Goal: Task Accomplishment & Management: Manage account settings

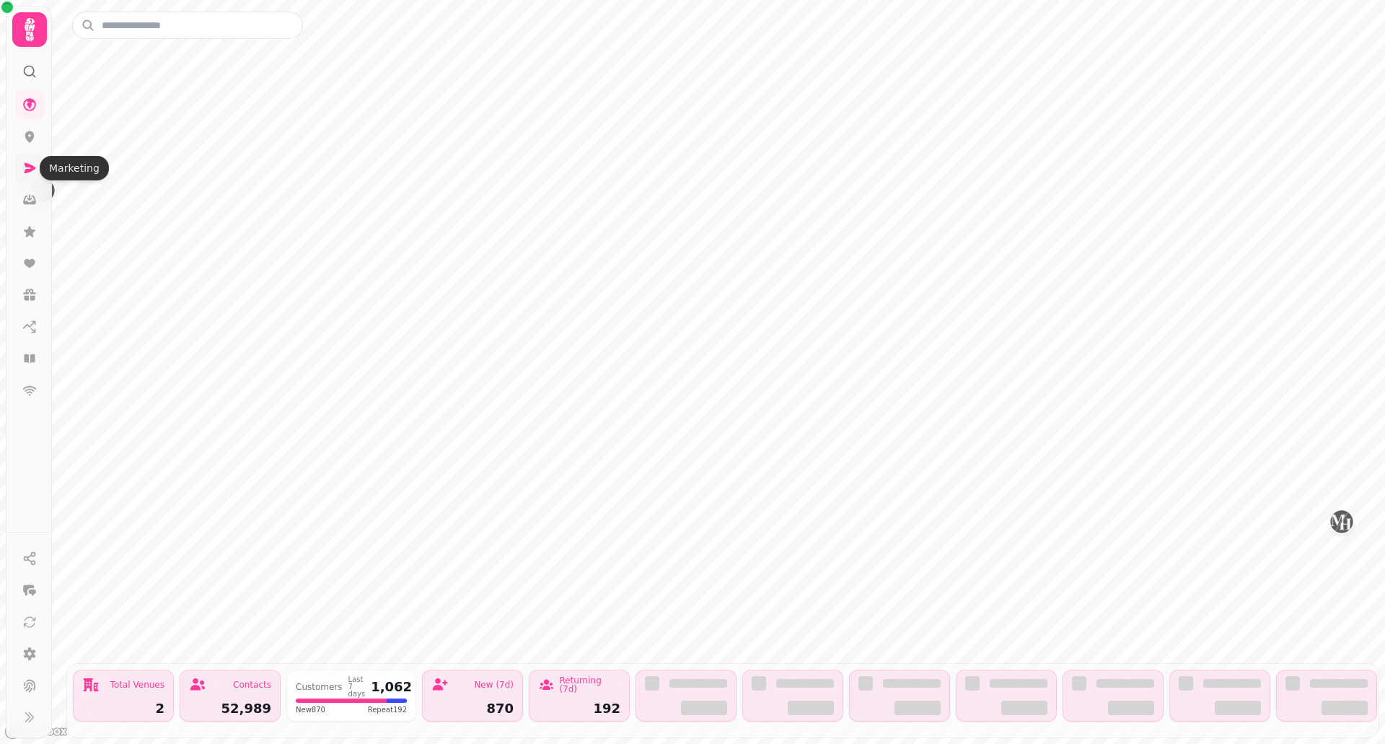
click at [28, 166] on icon at bounding box center [31, 168] width 12 height 10
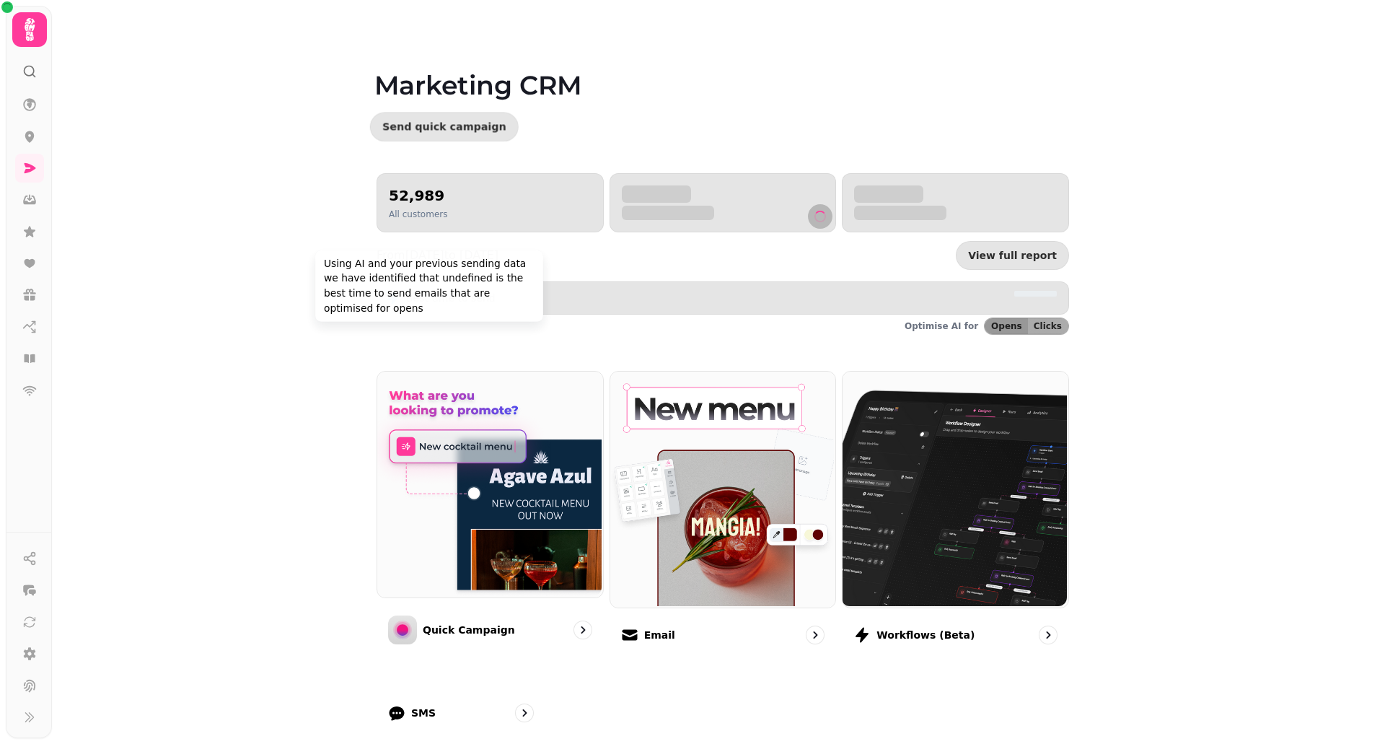
scroll to position [157, 0]
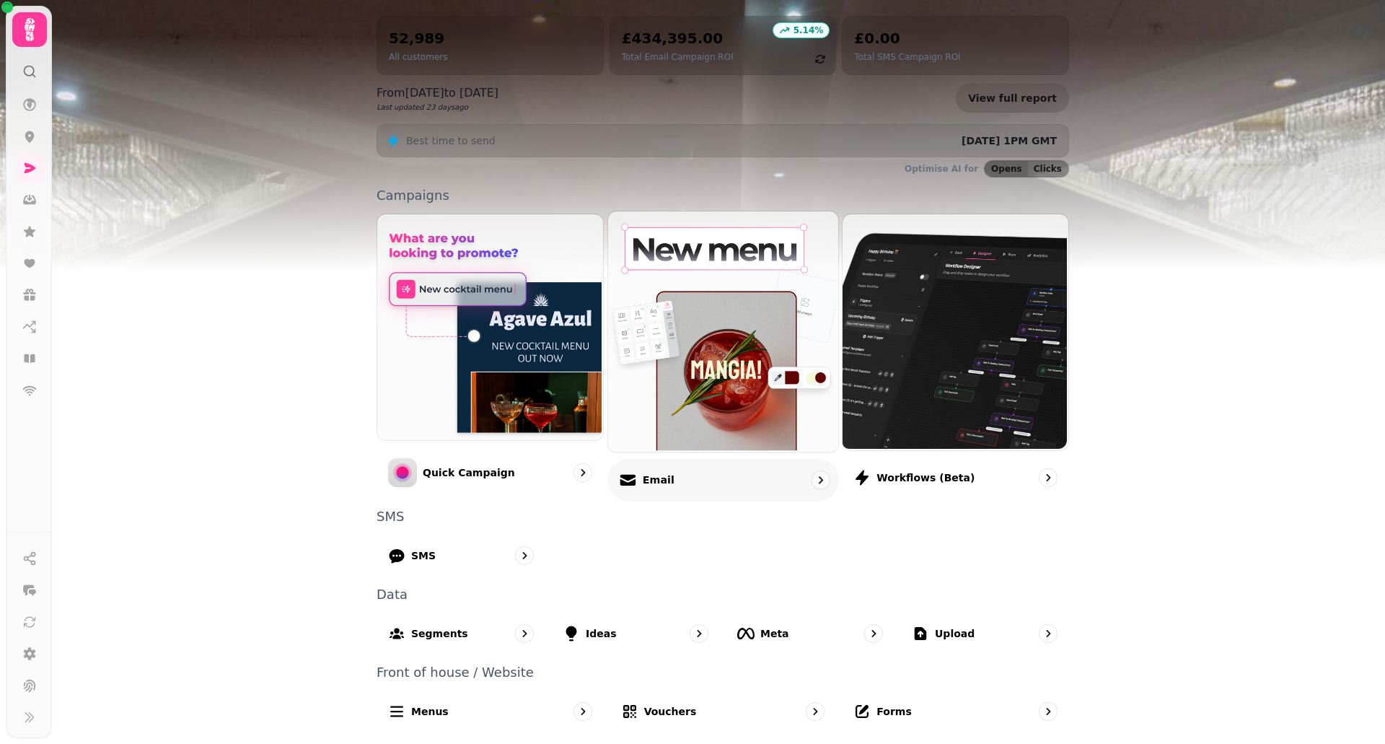
click at [630, 483] on icon at bounding box center [627, 481] width 15 height 6
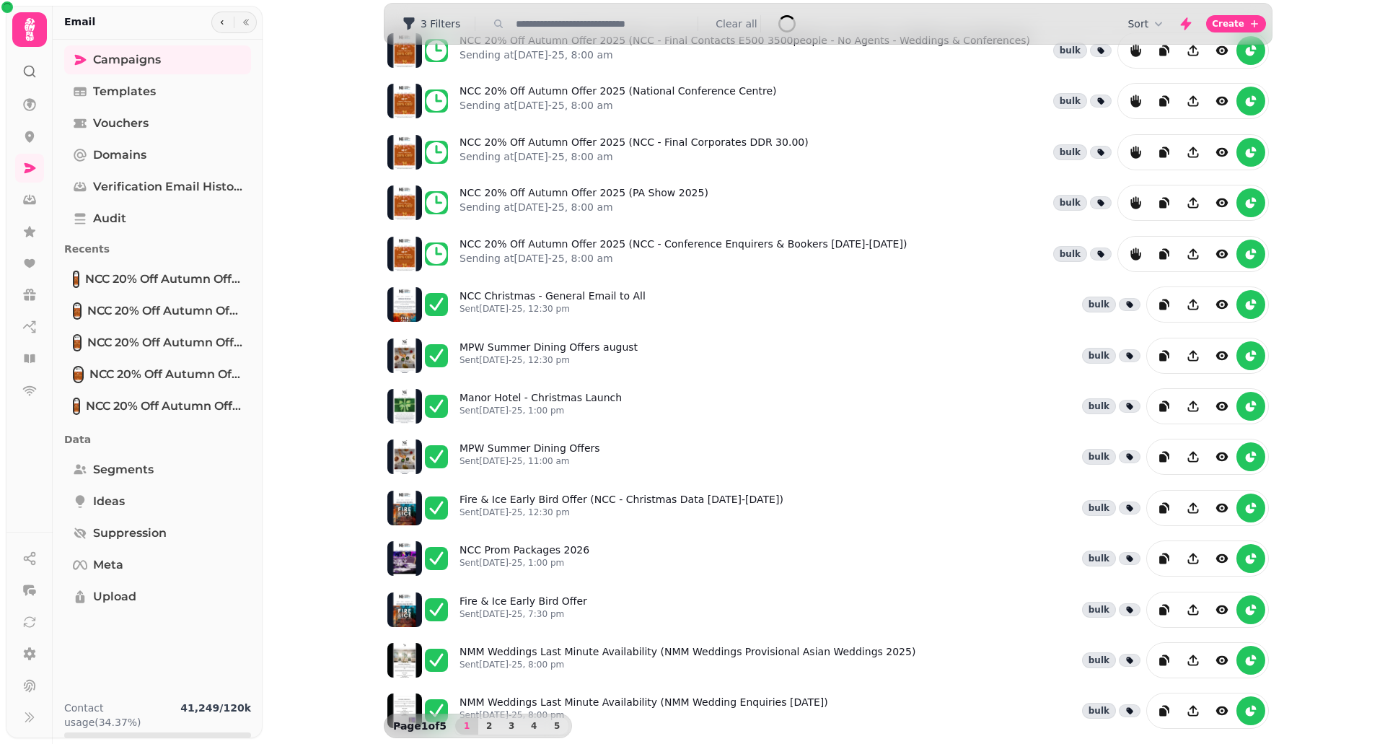
scroll to position [63, 0]
click at [147, 151] on link "Domains" at bounding box center [157, 155] width 187 height 29
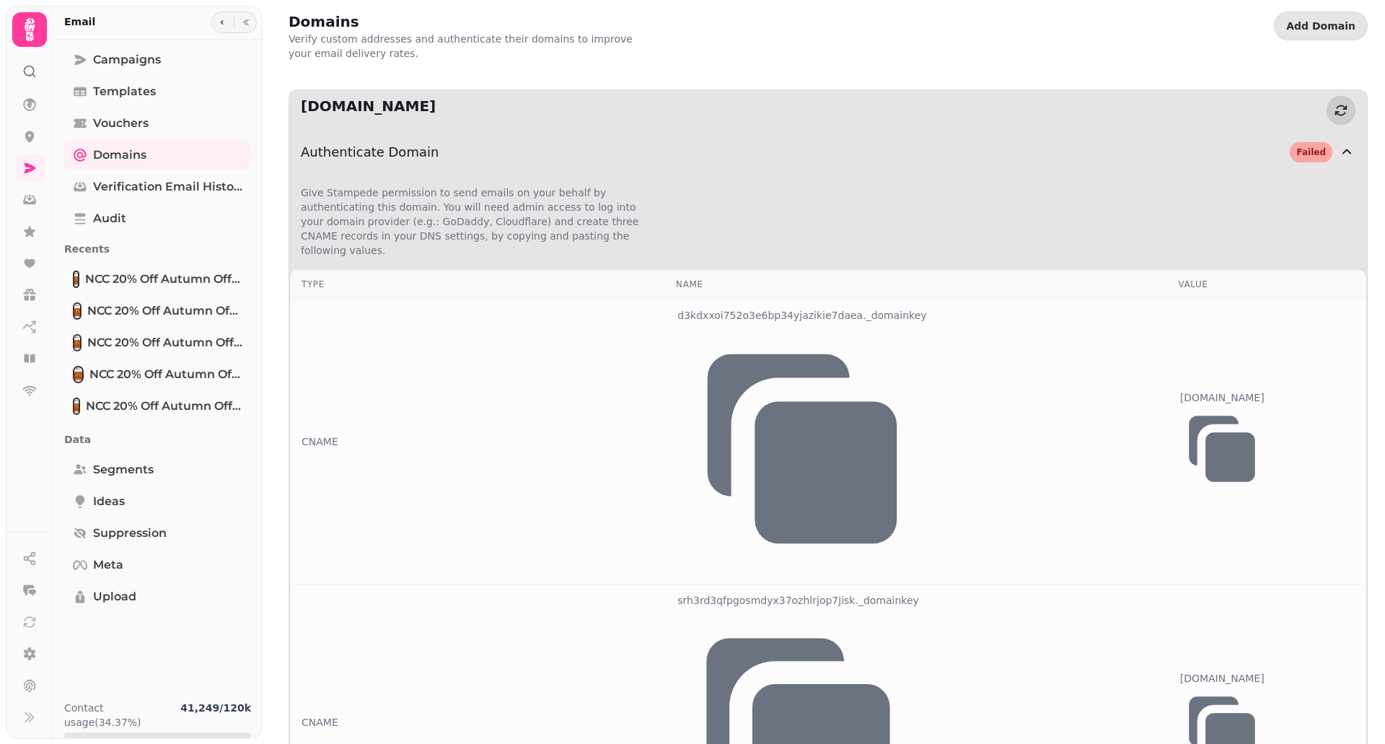
scroll to position [139, 0]
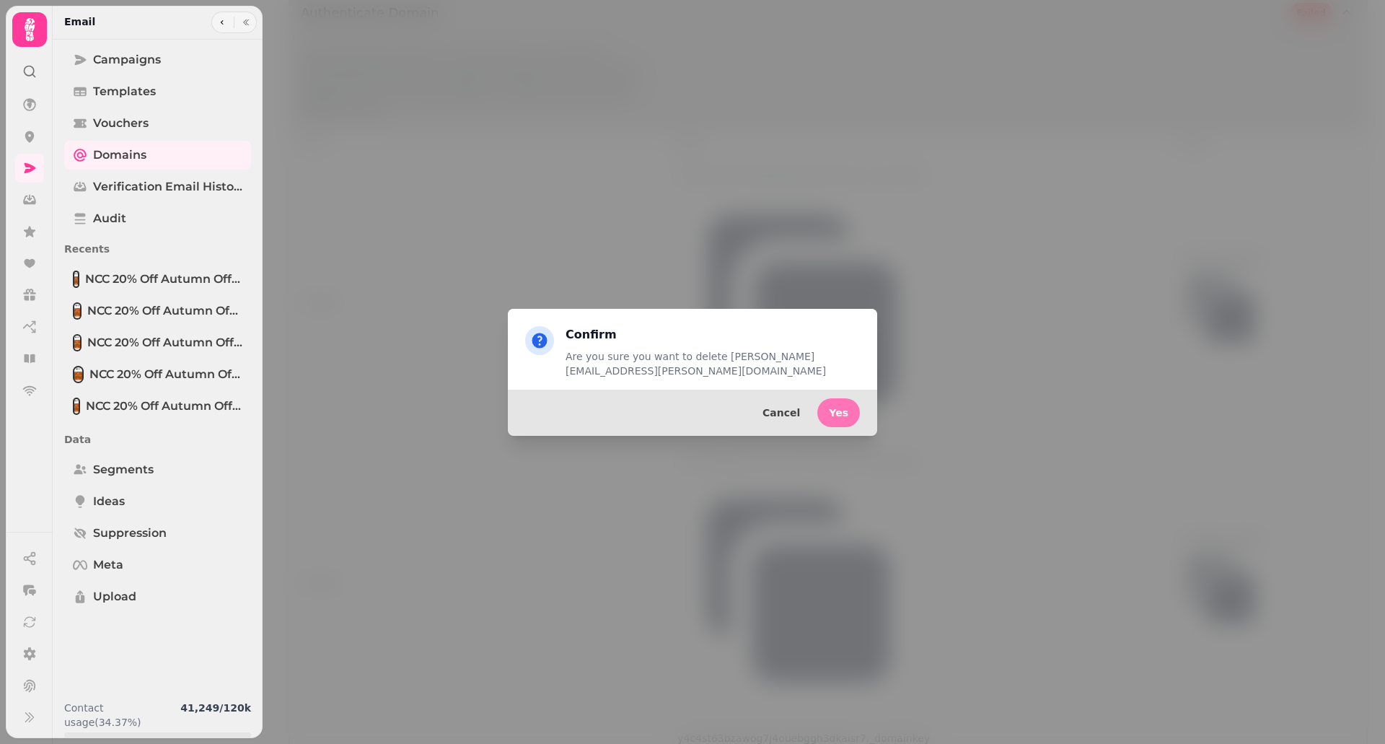
click at [839, 413] on span "Yes" at bounding box center [838, 413] width 19 height 10
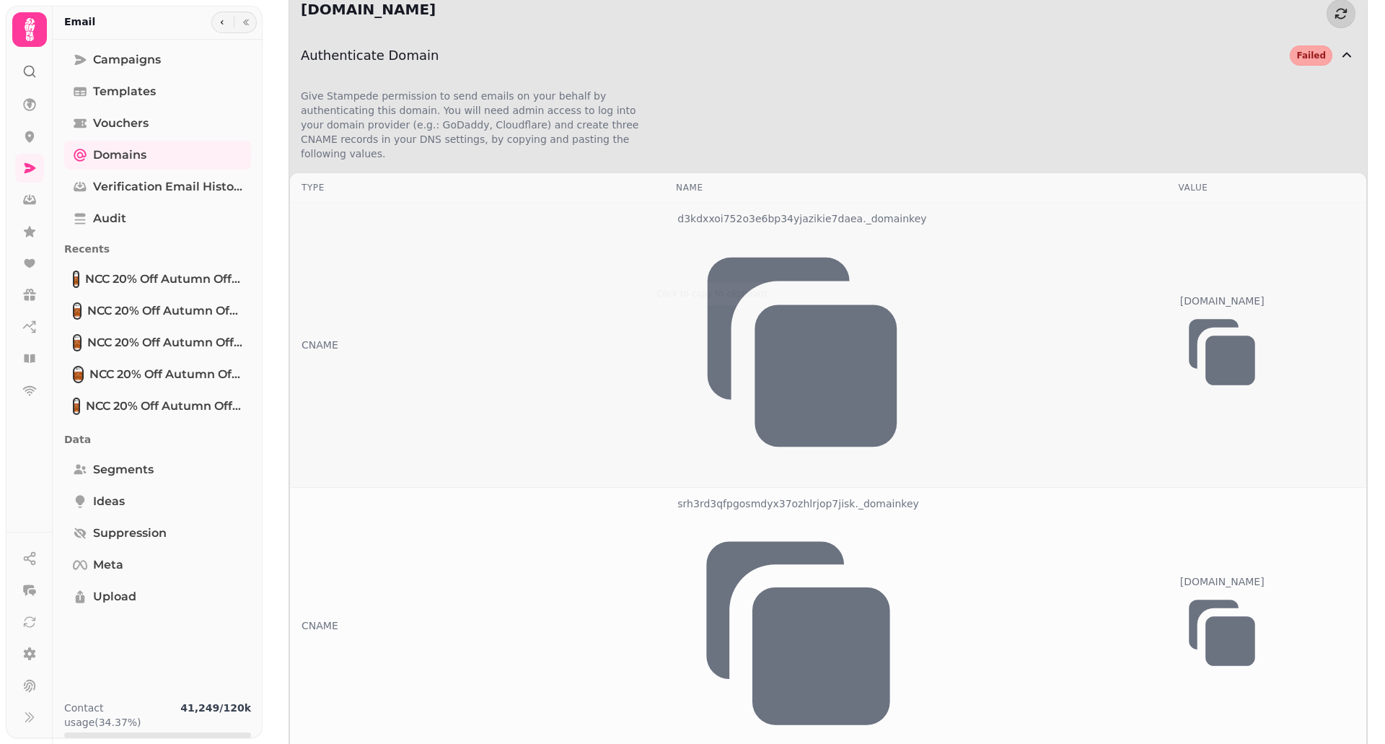
scroll to position [0, 0]
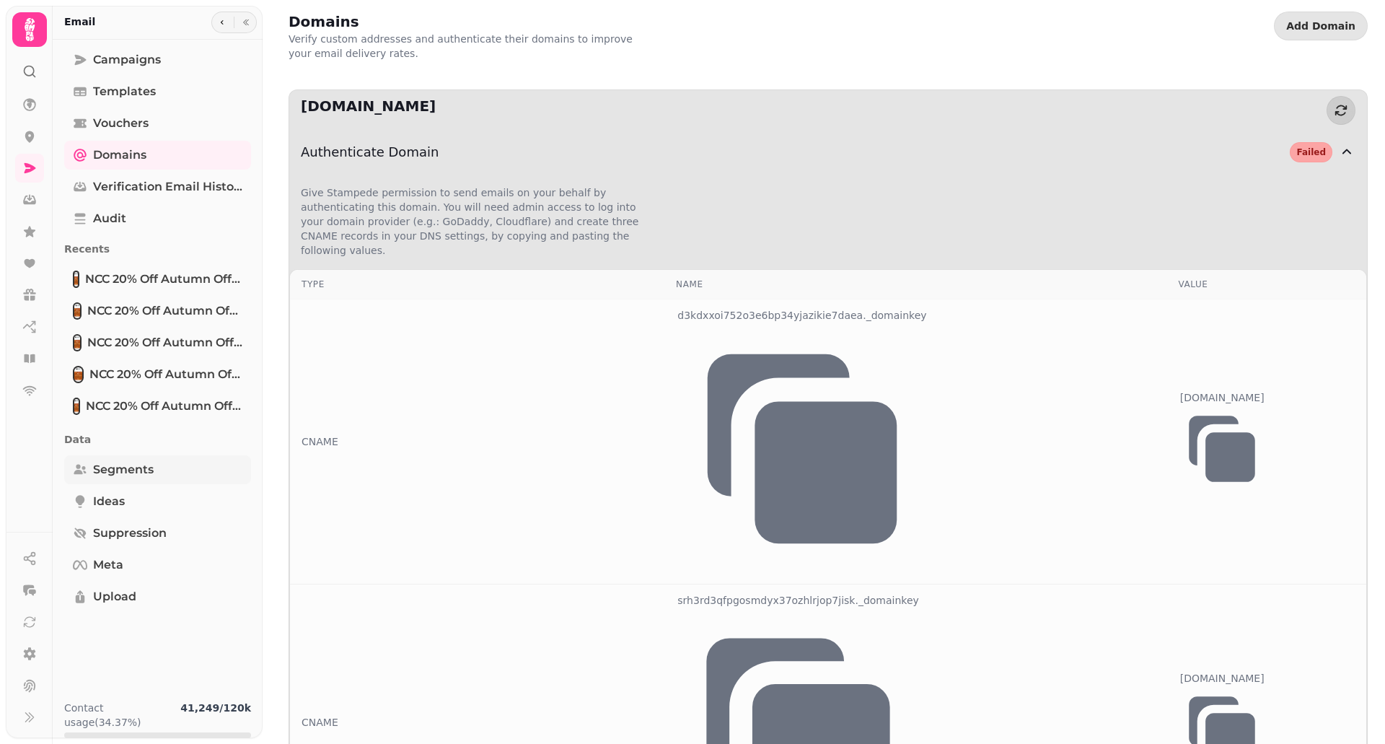
click at [106, 465] on span "Segments" at bounding box center [123, 469] width 61 height 17
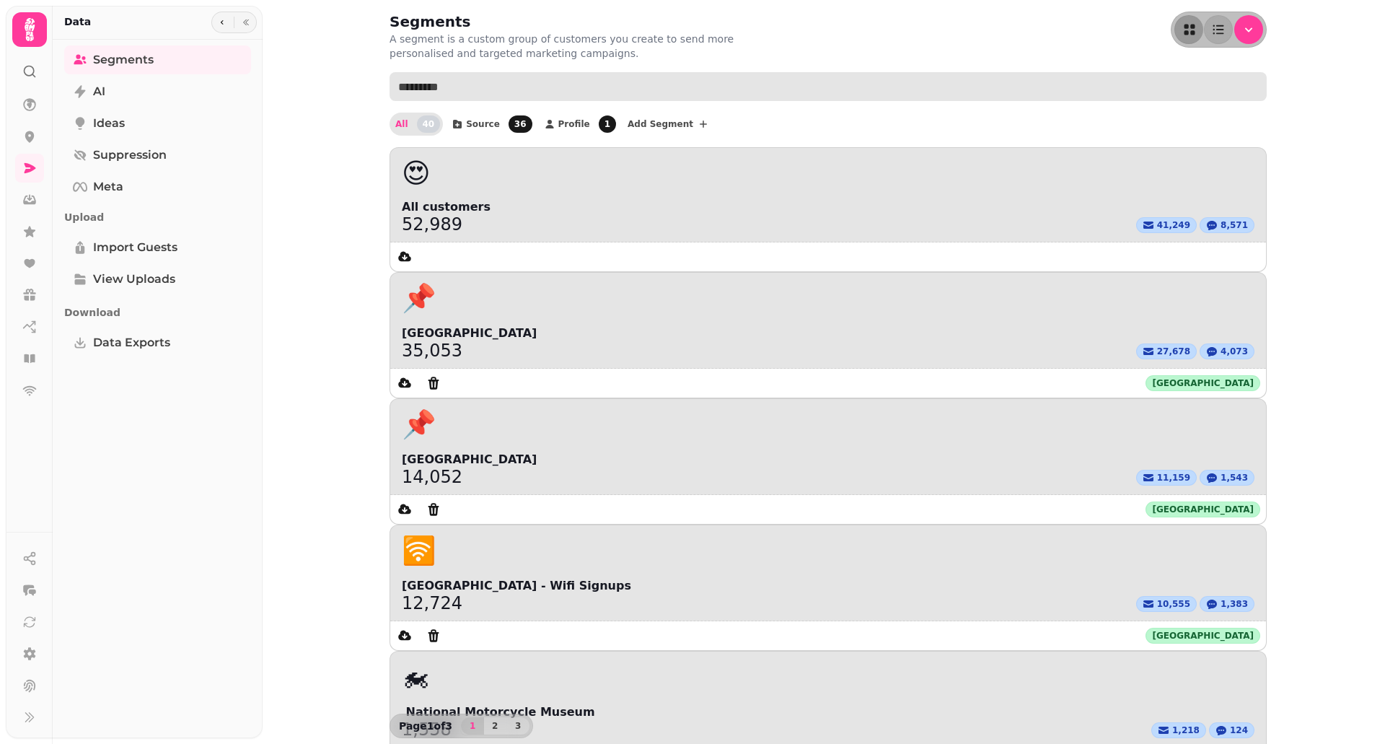
click at [674, 82] on input "text" at bounding box center [828, 86] width 877 height 29
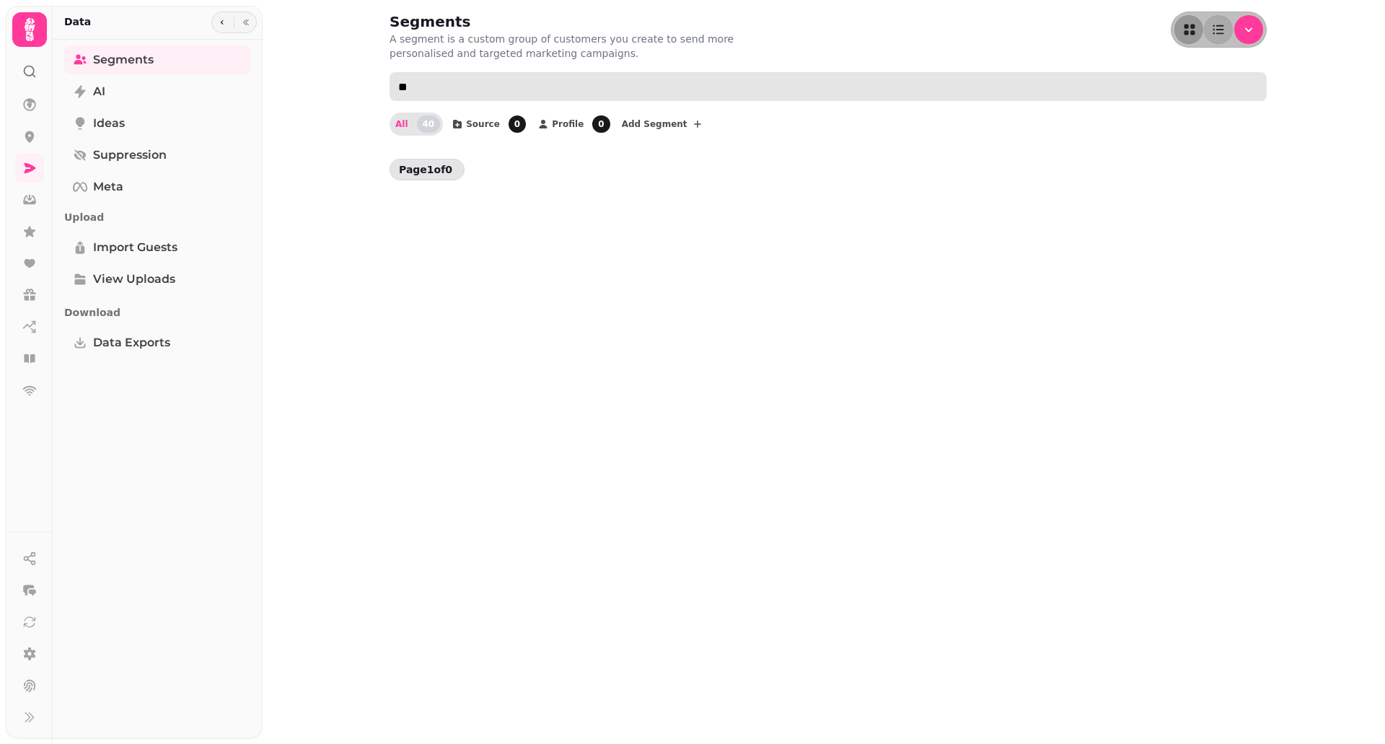
type input "*"
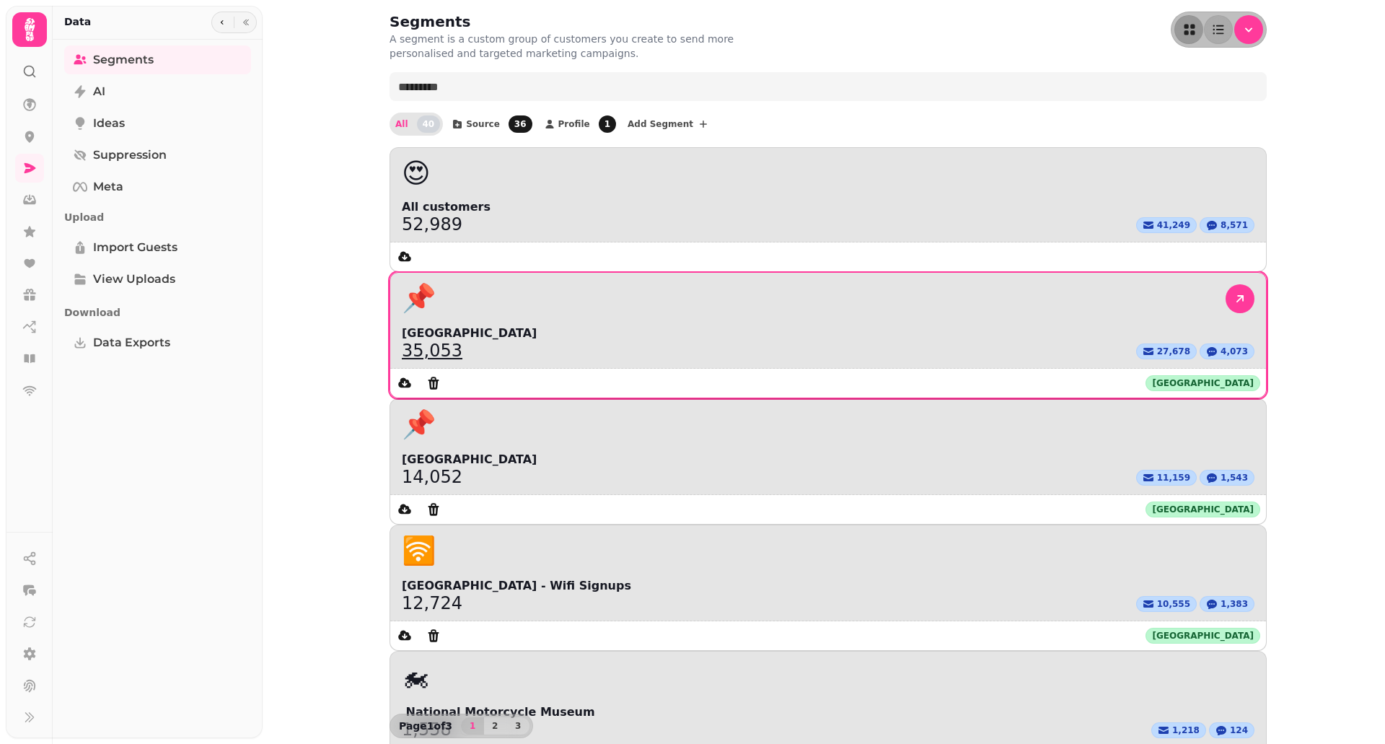
click at [462, 342] on link "35,053" at bounding box center [432, 350] width 61 height 17
click at [651, 226] on div "Segments A segment is a custom group of customers you create to send more perso…" at bounding box center [824, 372] width 1122 height 744
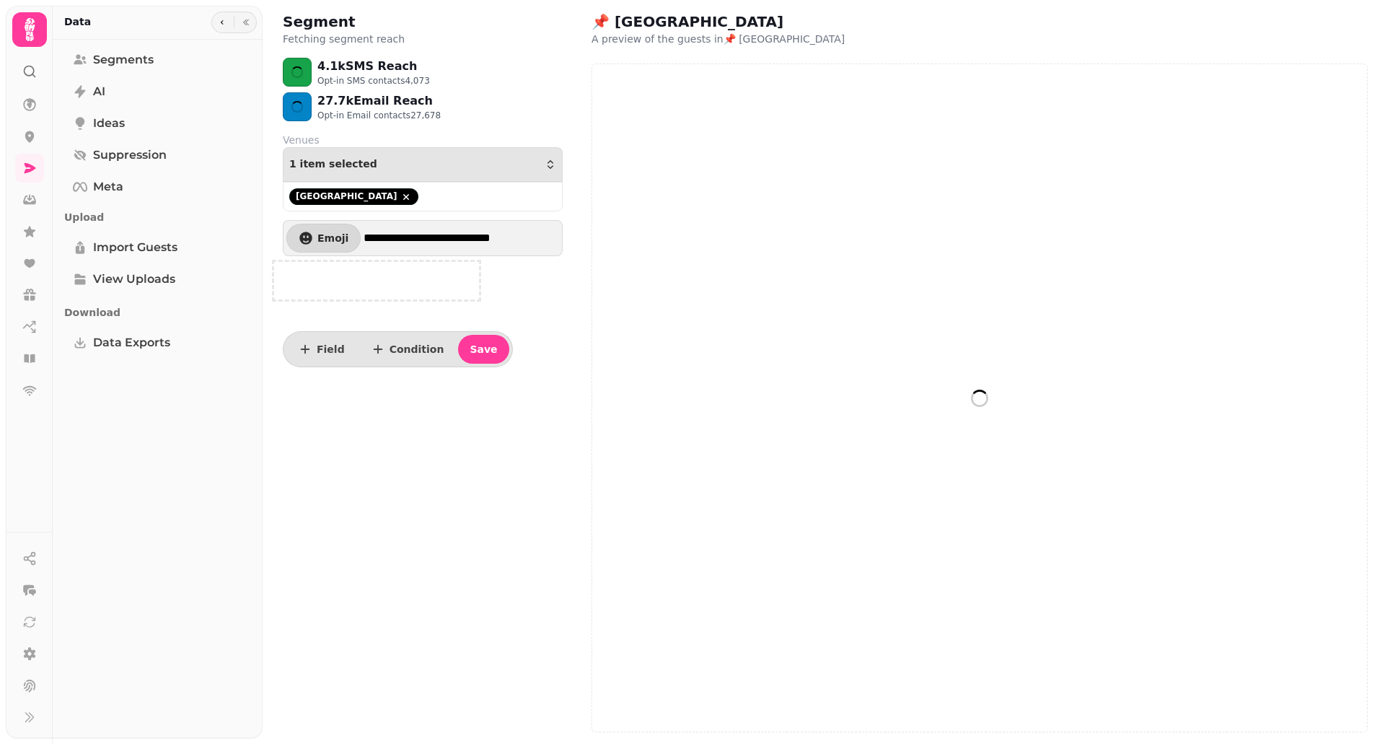
select select "**"
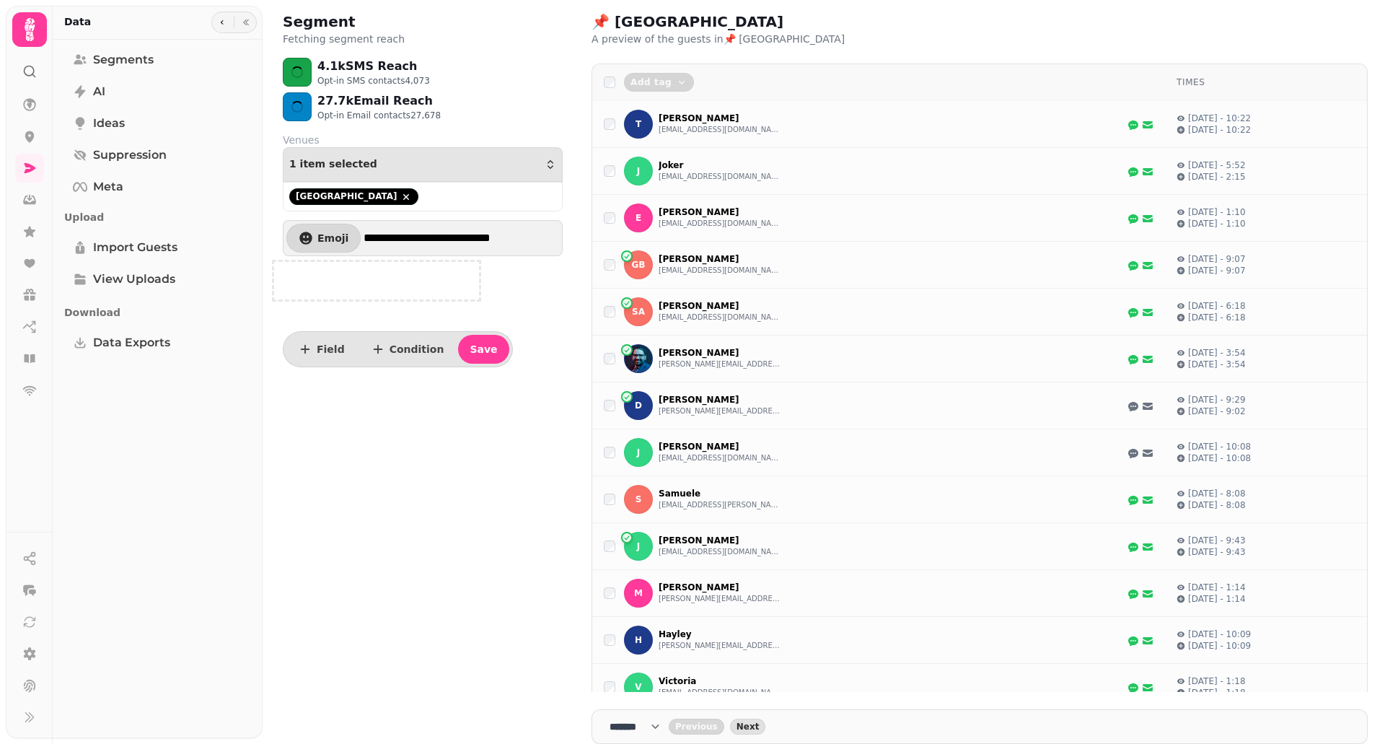
click at [340, 264] on div at bounding box center [376, 280] width 216 height 49
click at [323, 288] on div at bounding box center [376, 280] width 216 height 49
click at [28, 651] on icon at bounding box center [30, 653] width 12 height 13
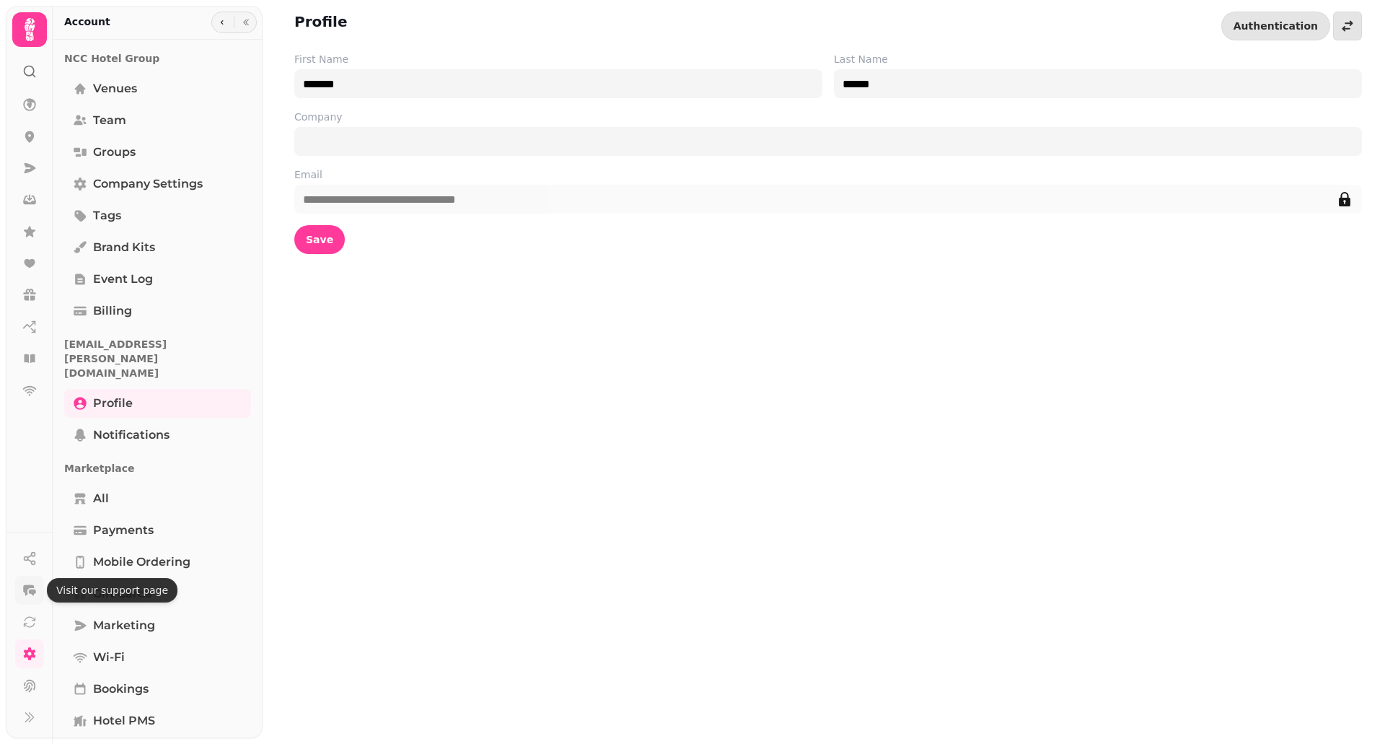
click at [20, 583] on button "button" at bounding box center [29, 590] width 29 height 29
click at [26, 165] on icon at bounding box center [31, 168] width 12 height 10
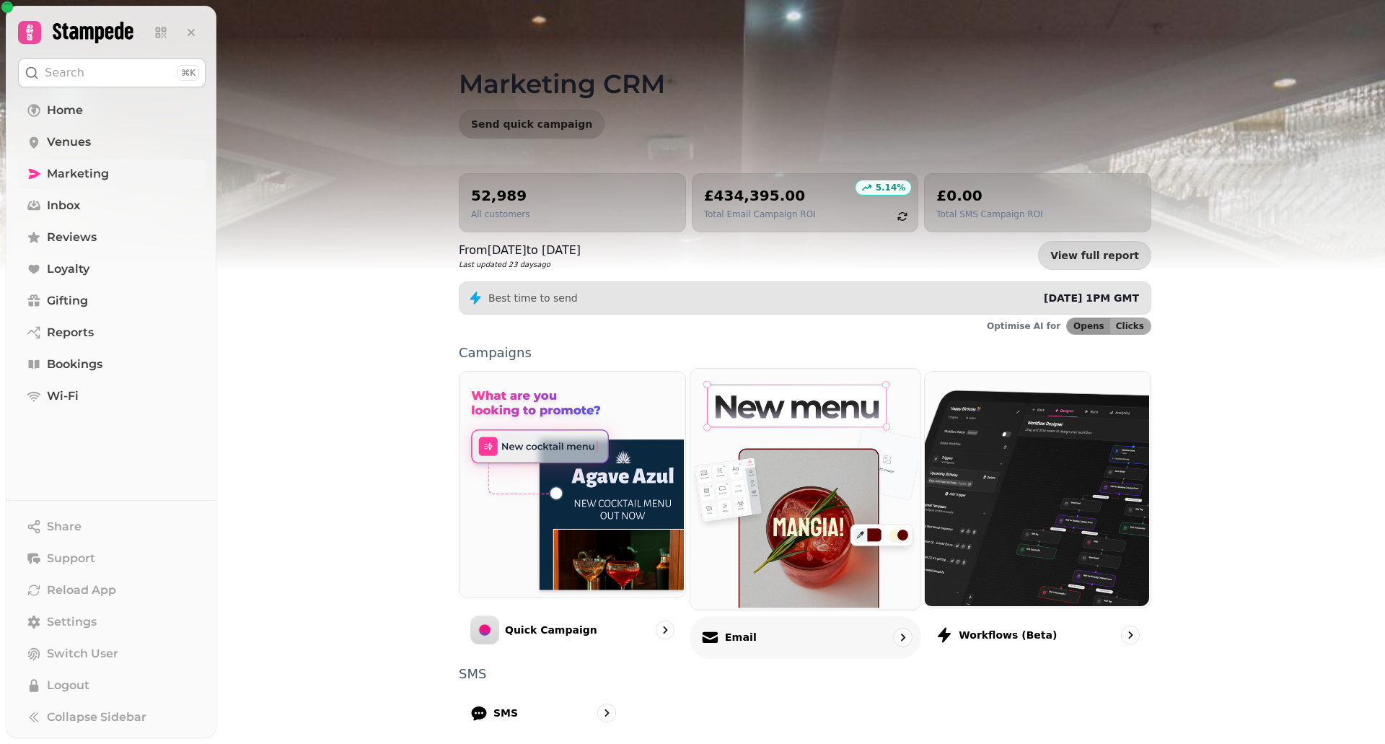
click at [760, 631] on div "Email" at bounding box center [806, 636] width 232 height 43
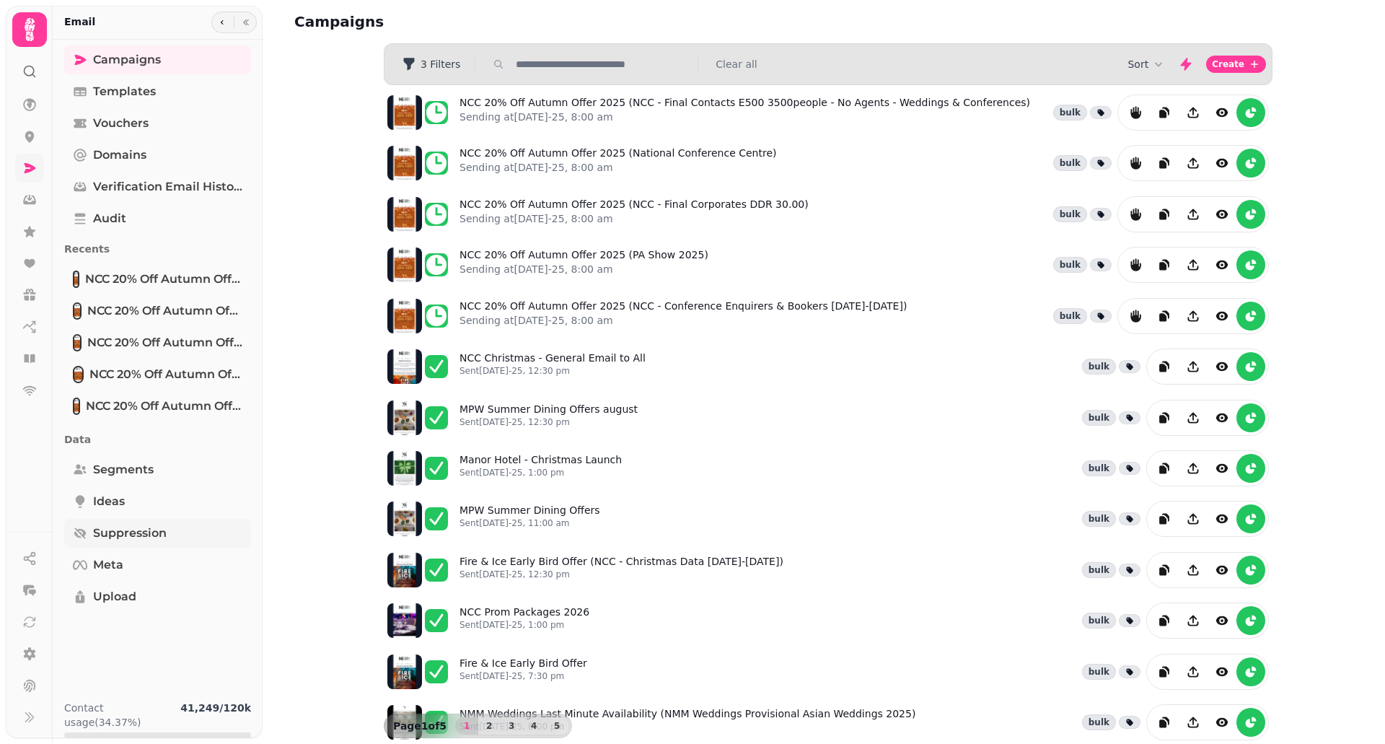
click at [148, 524] on link "Suppression" at bounding box center [157, 533] width 187 height 29
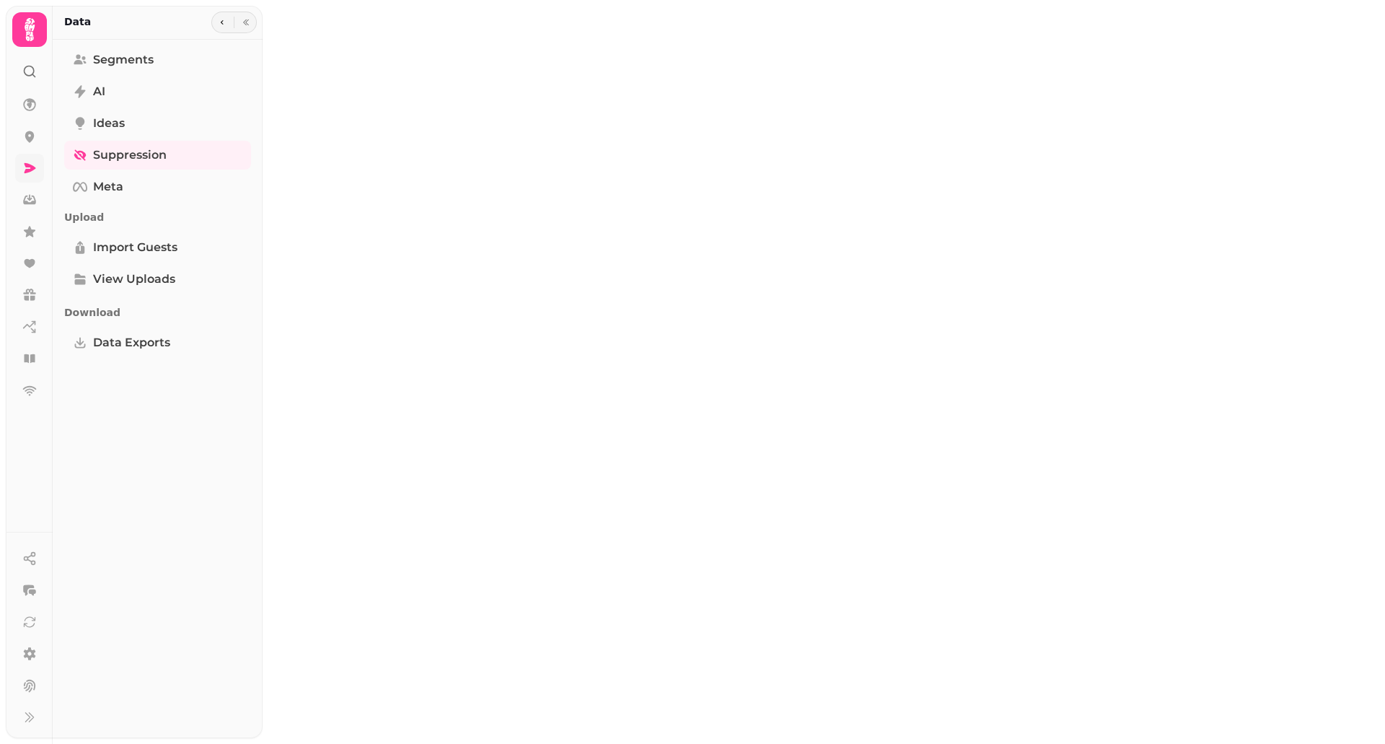
select select "**"
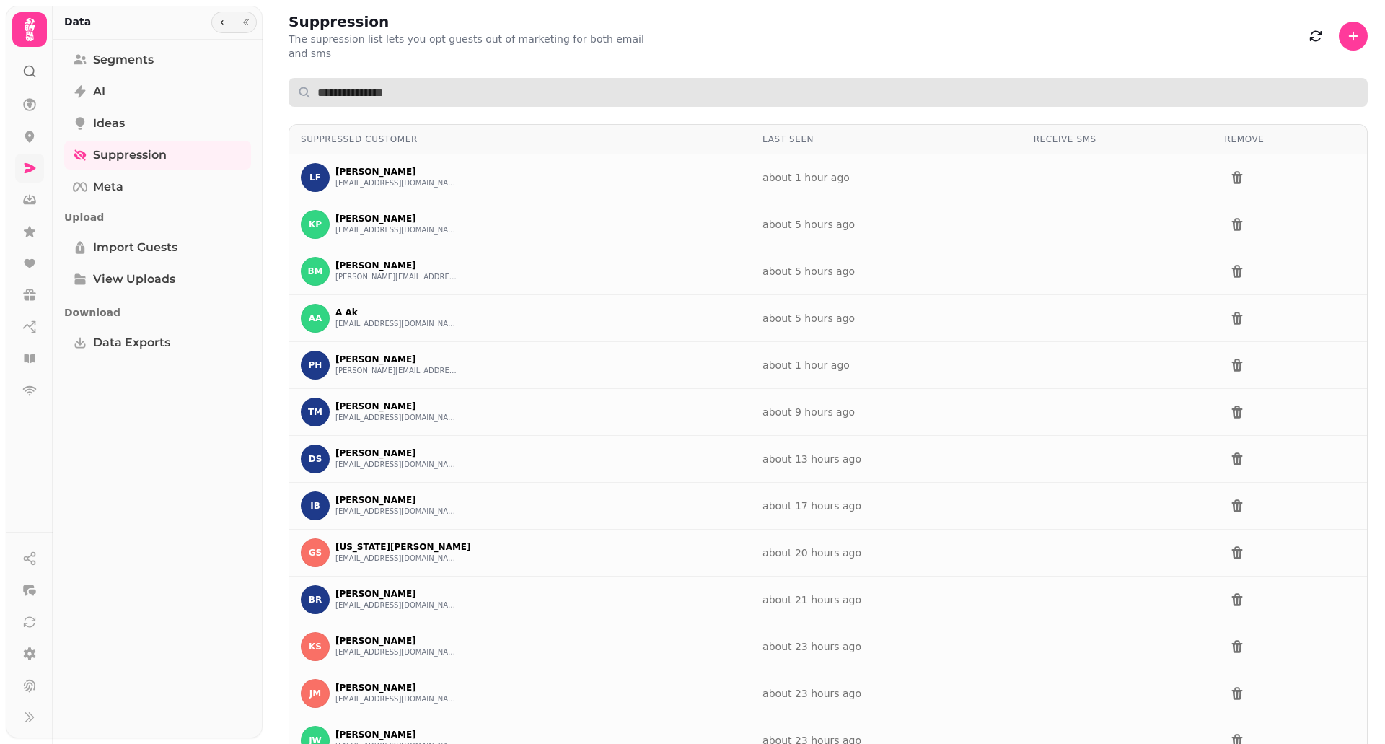
click at [909, 78] on input "text" at bounding box center [828, 92] width 1079 height 29
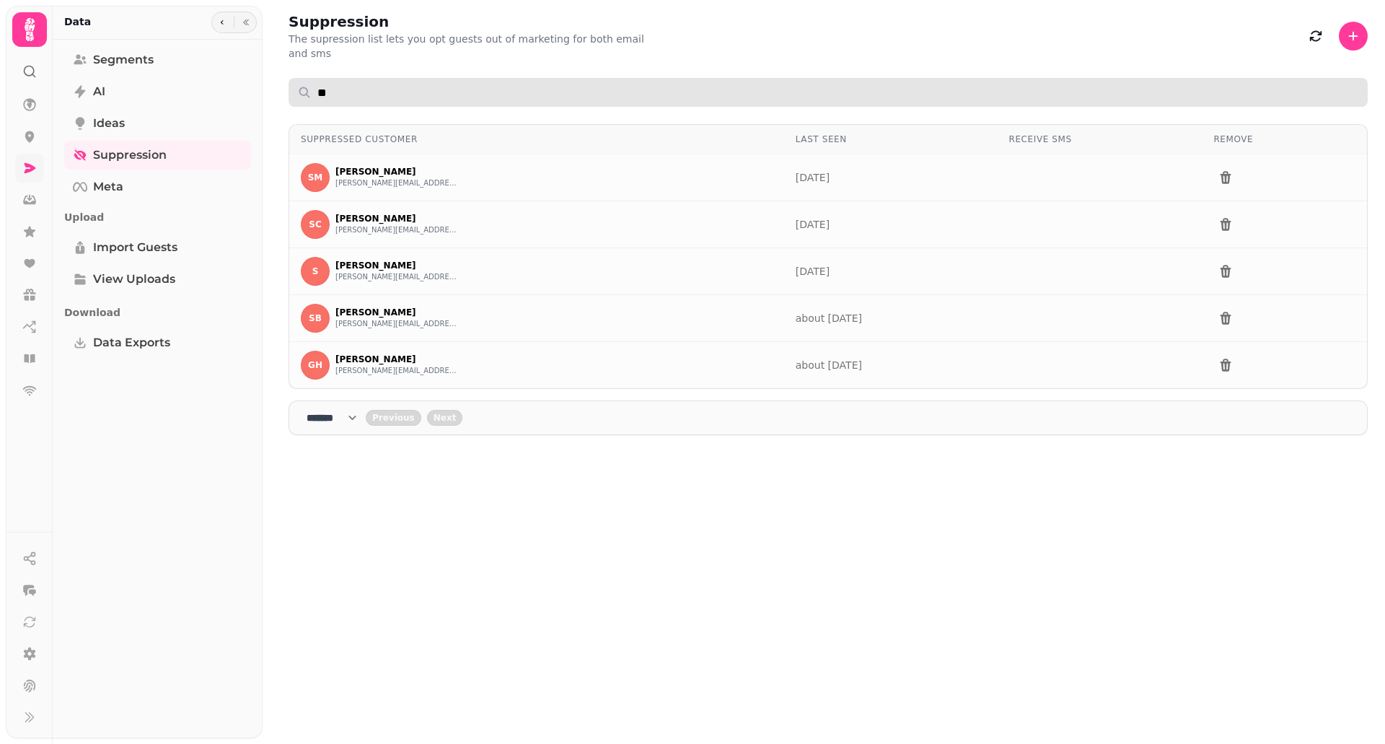
type input "*"
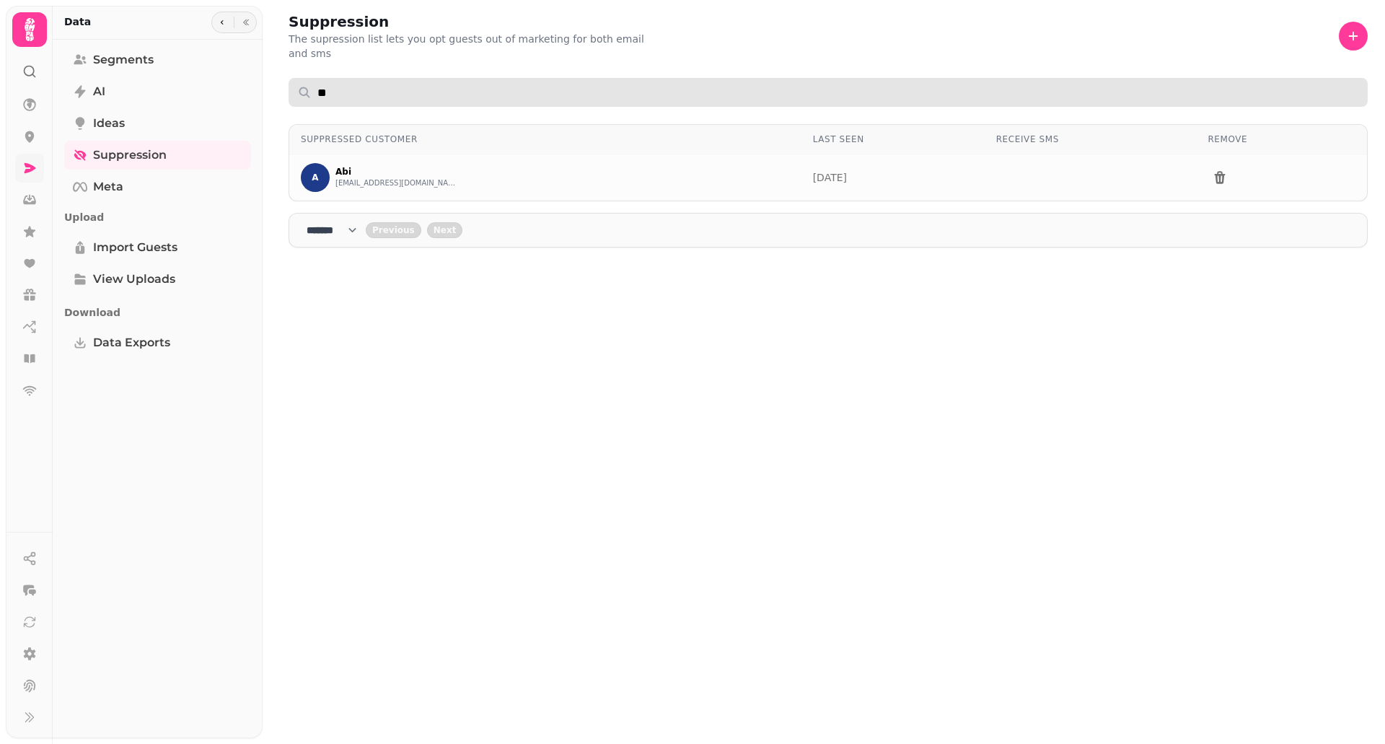
type input "*"
type input "**********"
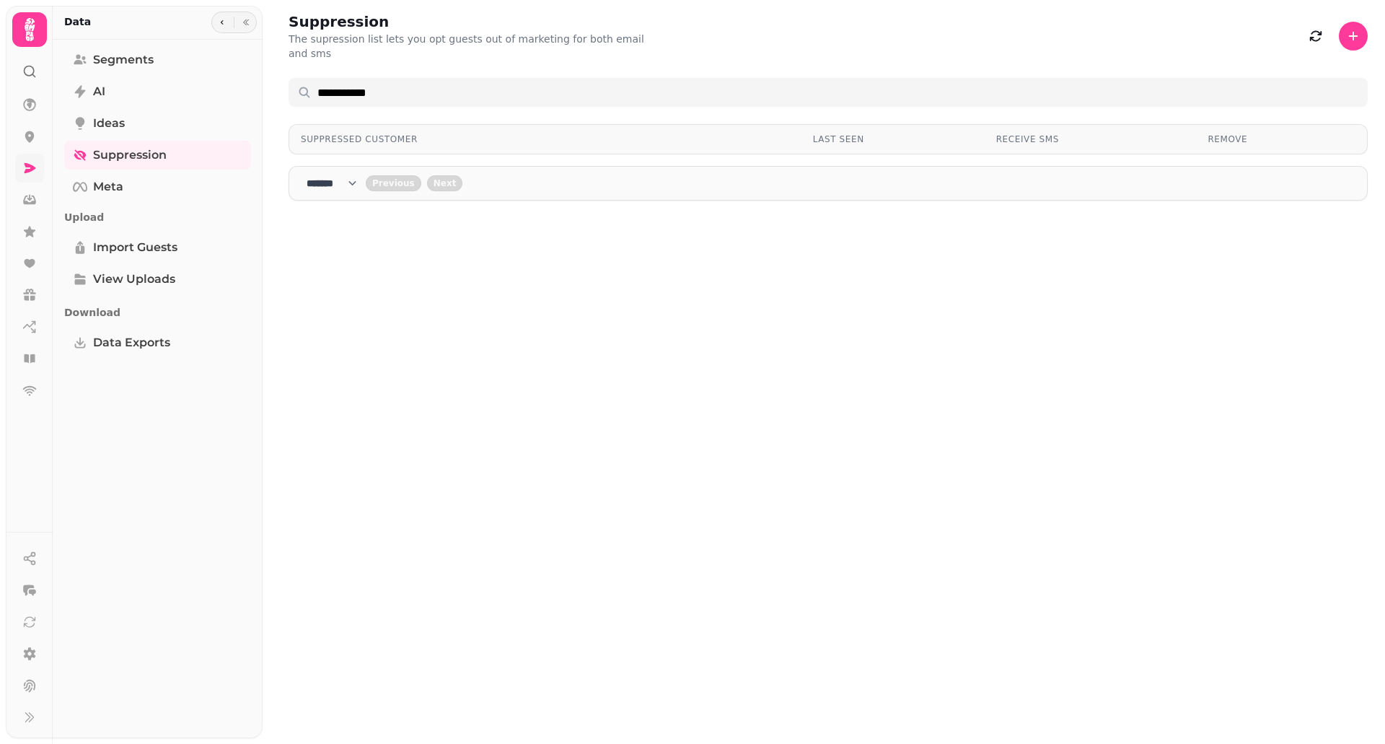
click at [699, 333] on div "Suppressed Customer Last Seen Receive SMS Remove **** * **** ** **** ** **** **…" at bounding box center [828, 496] width 1079 height 744
